Goal: Task Accomplishment & Management: Manage account settings

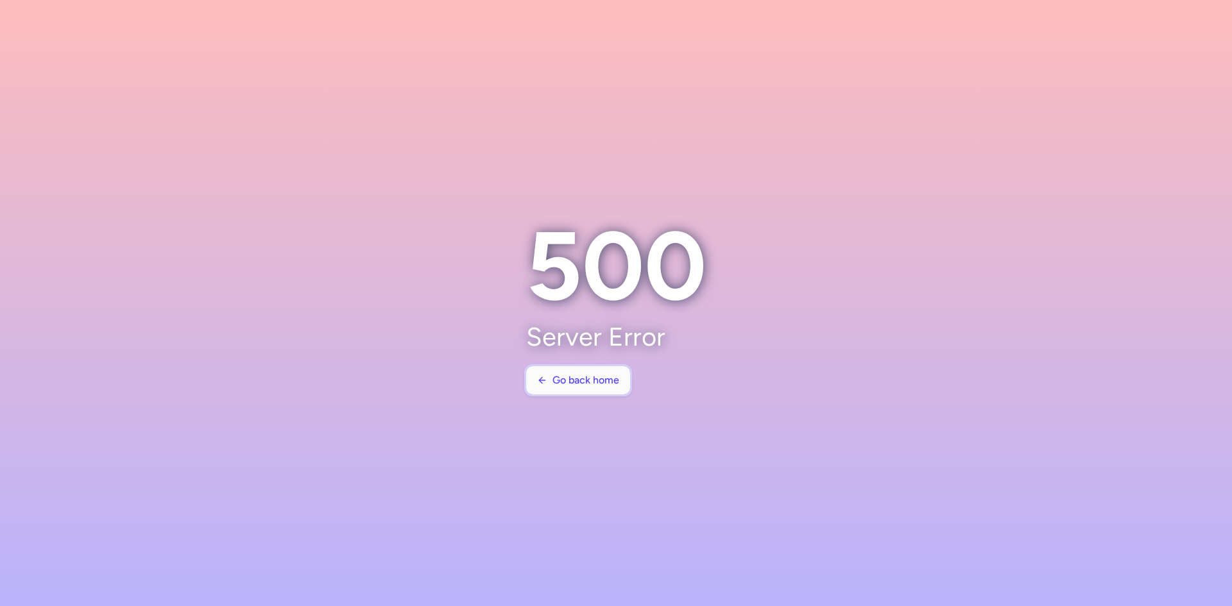
click at [581, 382] on span "Go back home" at bounding box center [585, 381] width 67 height 12
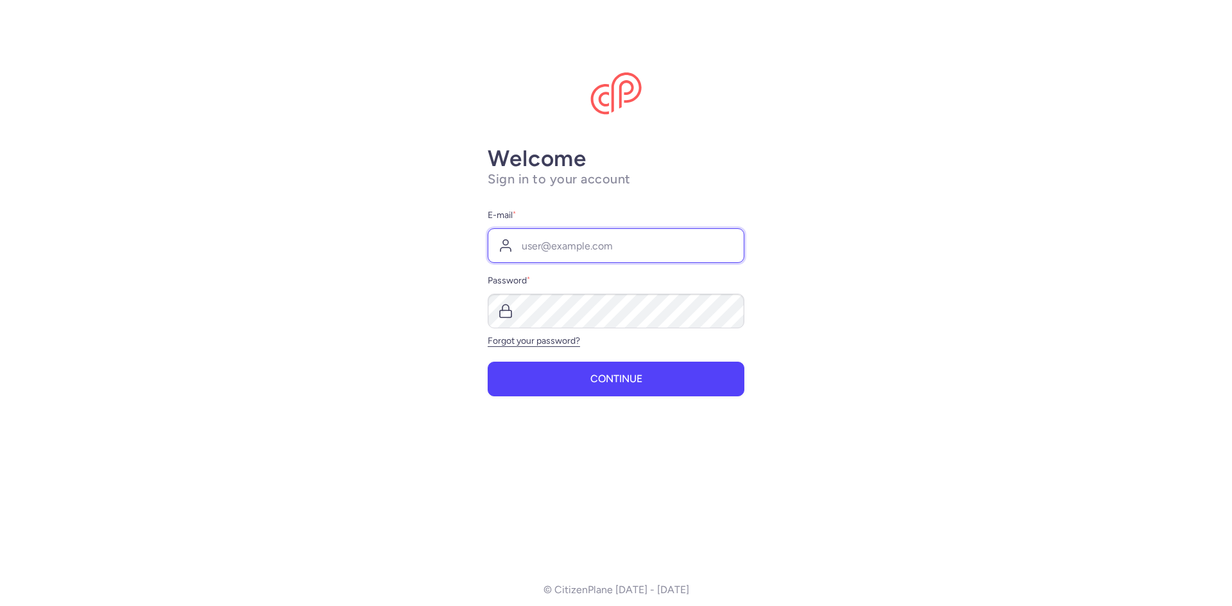
type input "[EMAIL_ADDRESS][DOMAIN_NAME]"
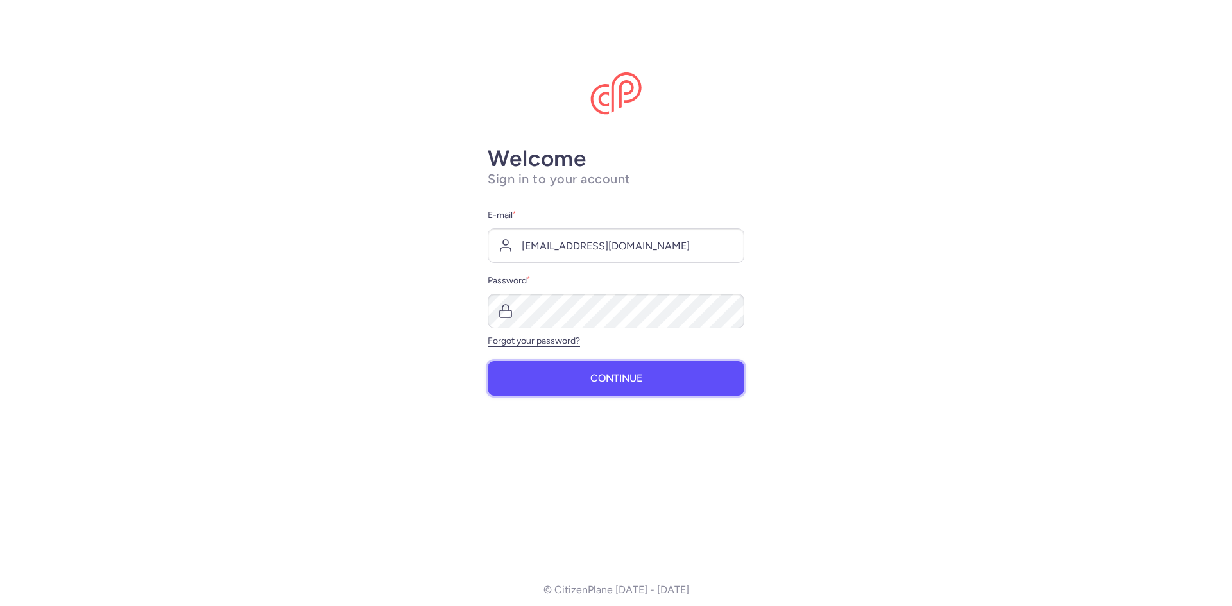
click at [667, 377] on button "Continue" at bounding box center [616, 378] width 257 height 35
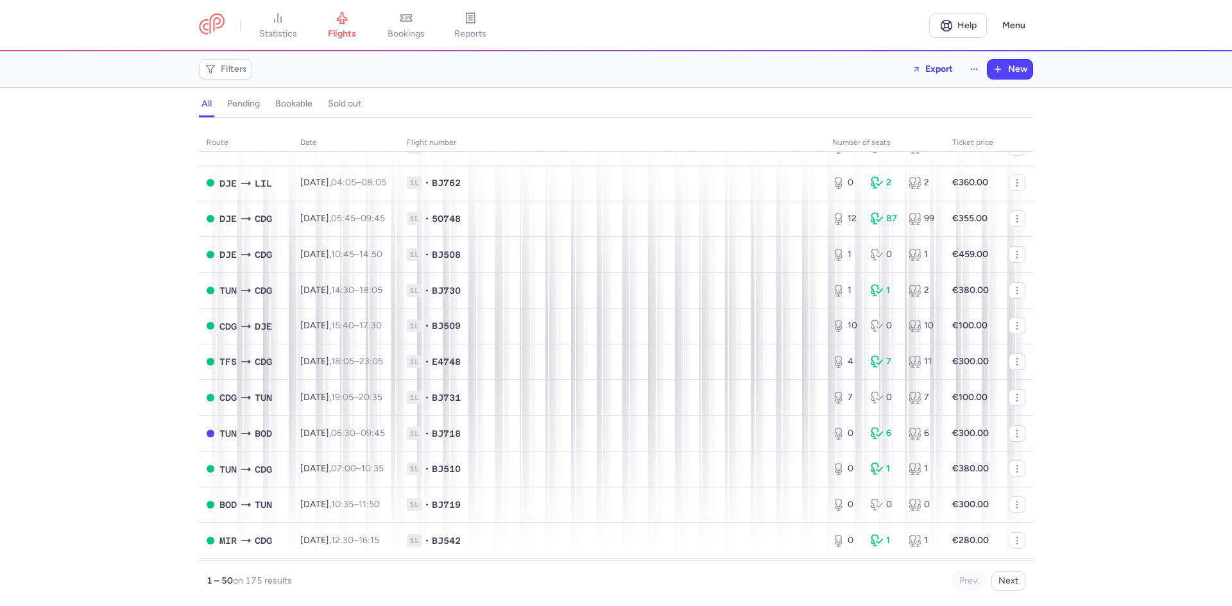
scroll to position [1400, 0]
click at [1010, 586] on button "Next" at bounding box center [1008, 581] width 34 height 19
click at [1133, 251] on div "route date Flight number number of seats Ticket price August 25 TUN CDG Sat, 23…" at bounding box center [616, 366] width 1232 height 481
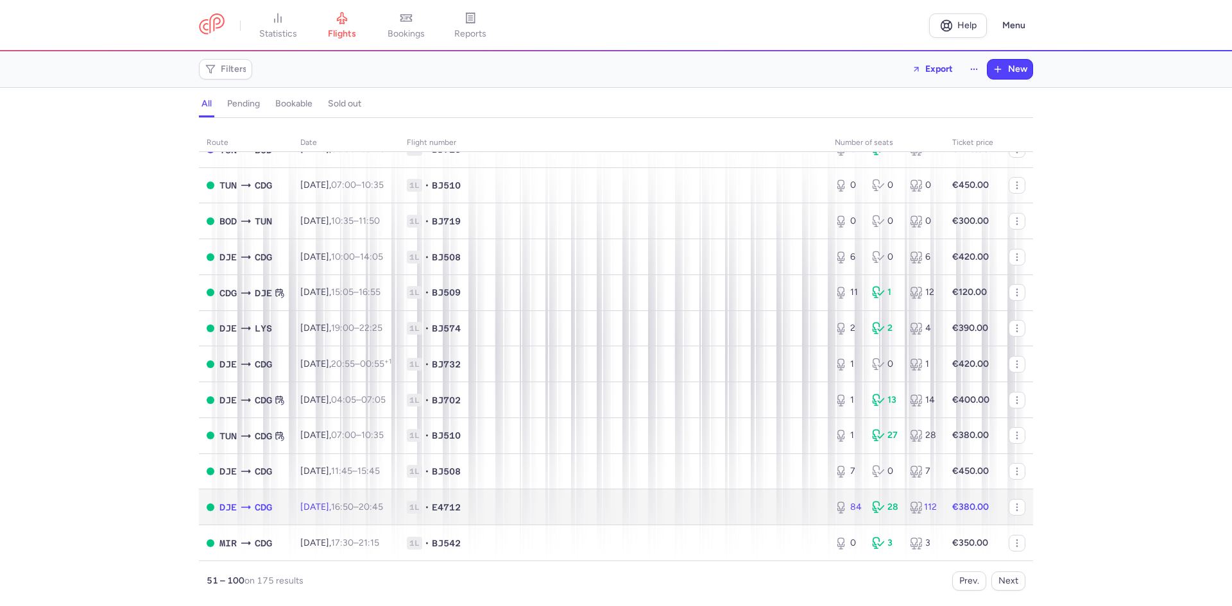
drag, startPoint x: 758, startPoint y: 503, endPoint x: 808, endPoint y: 492, distance: 51.2
click at [758, 503] on span "1L • E4712" at bounding box center [613, 507] width 413 height 13
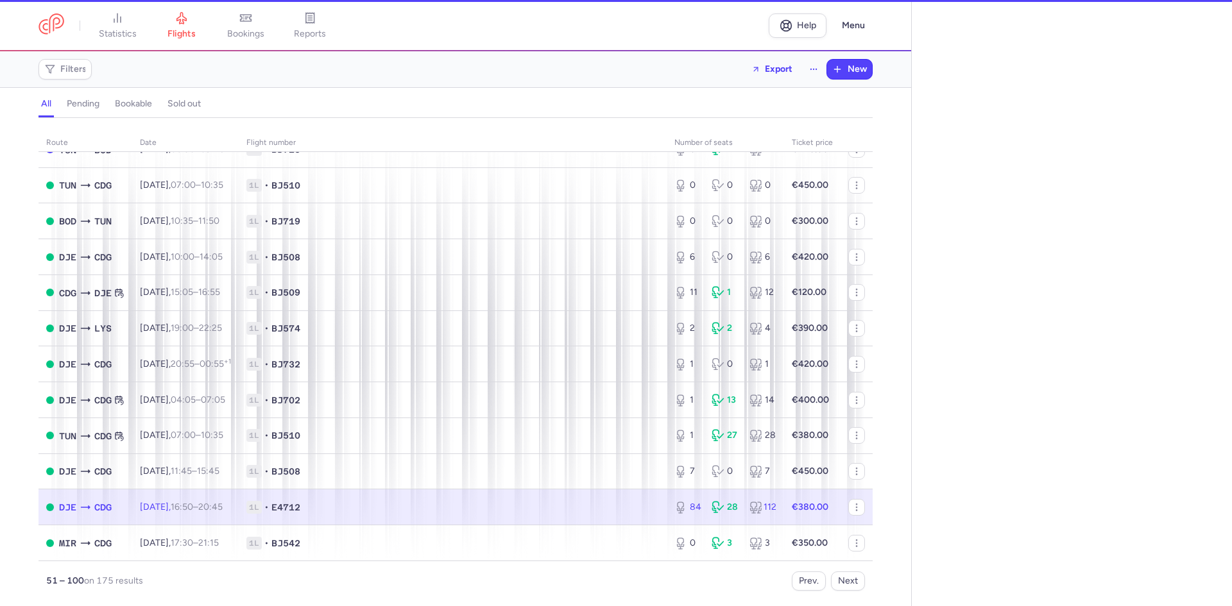
select select "hours"
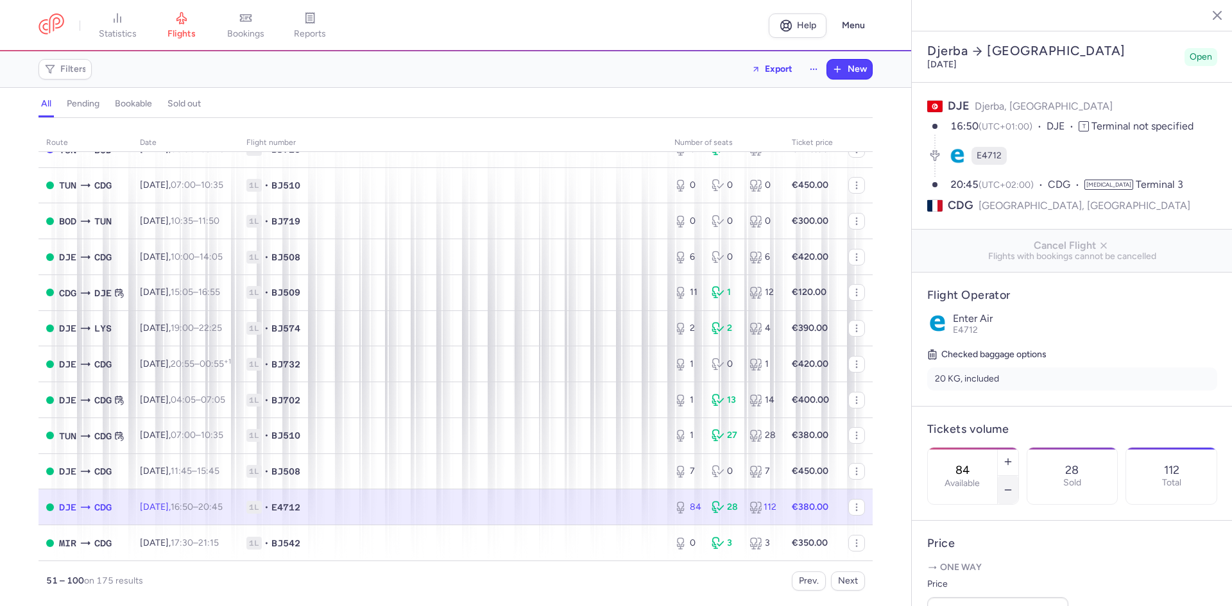
click at [1013, 485] on icon "button" at bounding box center [1008, 490] width 10 height 10
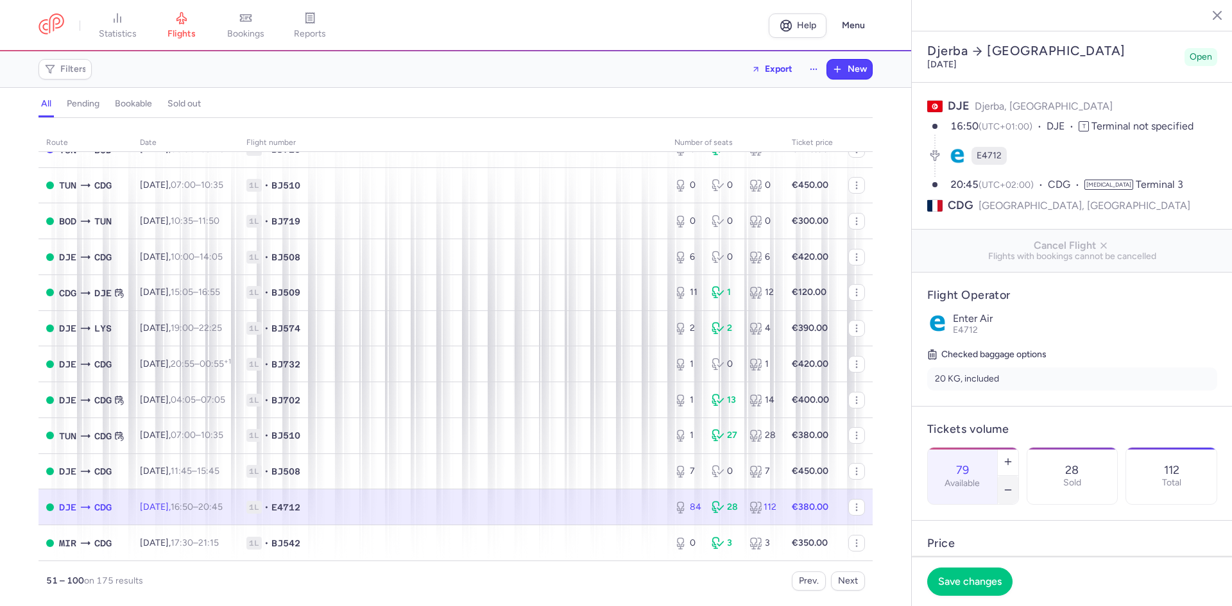
click at [1013, 485] on icon "button" at bounding box center [1008, 490] width 10 height 10
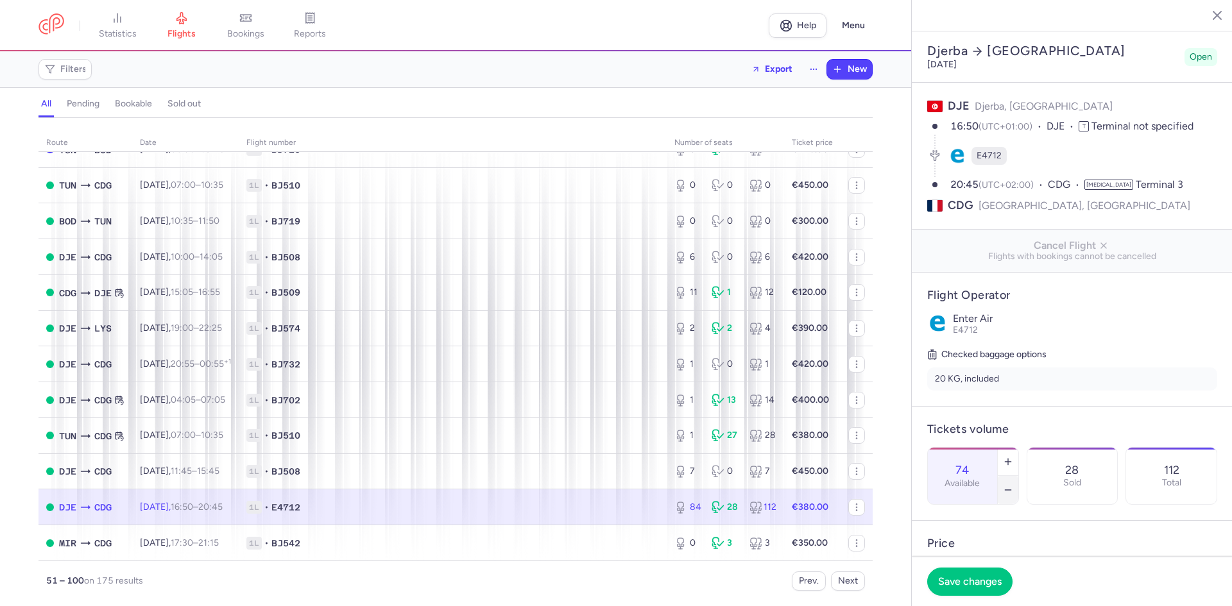
click at [1013, 485] on icon "button" at bounding box center [1008, 490] width 10 height 10
type input "72"
click at [971, 587] on button "Save changes" at bounding box center [969, 581] width 85 height 28
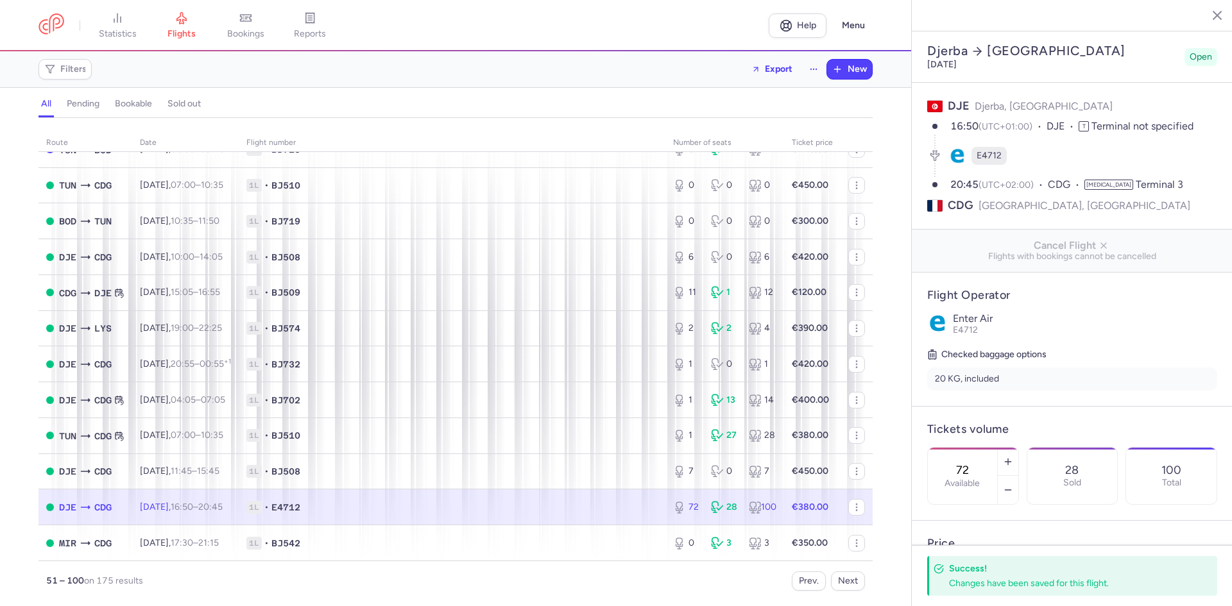
click at [1209, 13] on line "button" at bounding box center [1207, 15] width 6 height 6
